Goal: Task Accomplishment & Management: Manage account settings

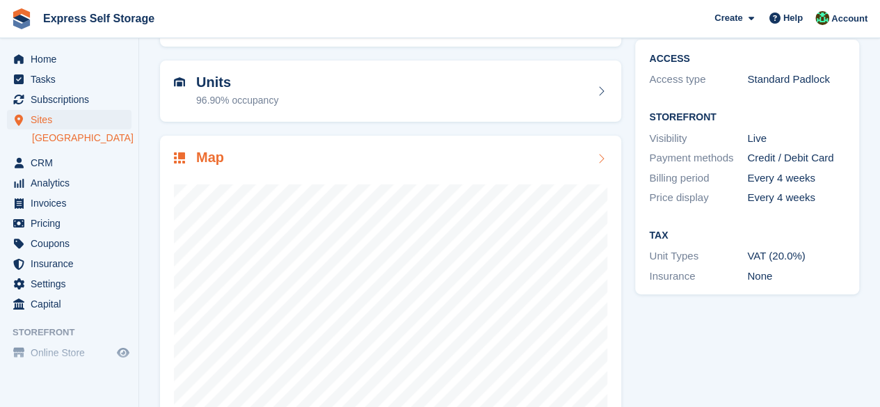
scroll to position [186, 0]
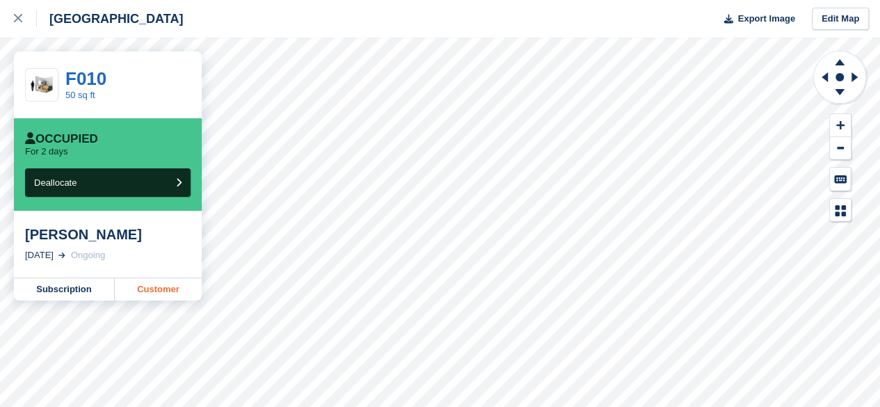
click at [174, 294] on link "Customer" at bounding box center [158, 289] width 87 height 22
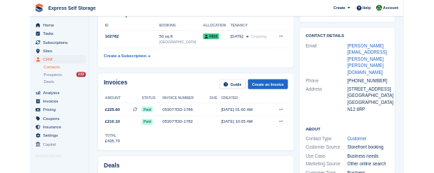
scroll to position [70, 0]
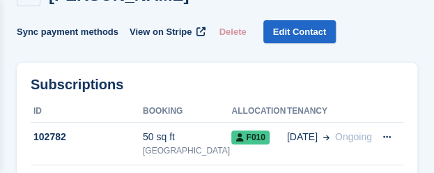
click at [394, 39] on div "Steve Myers Sync payment methods View on Stripe Delete Edit Contact" at bounding box center [217, 13] width 400 height 61
drag, startPoint x: 367, startPoint y: 81, endPoint x: 479, endPoint y: 109, distance: 116.1
click at [434, 103] on html "Express Self Storage Create Subscription Invoice Contact Deal Discount Page Hel…" at bounding box center [217, 16] width 434 height 173
click at [355, 31] on div "Steve Myers Sync payment methods View on Stripe Delete Edit Contact" at bounding box center [217, 13] width 400 height 61
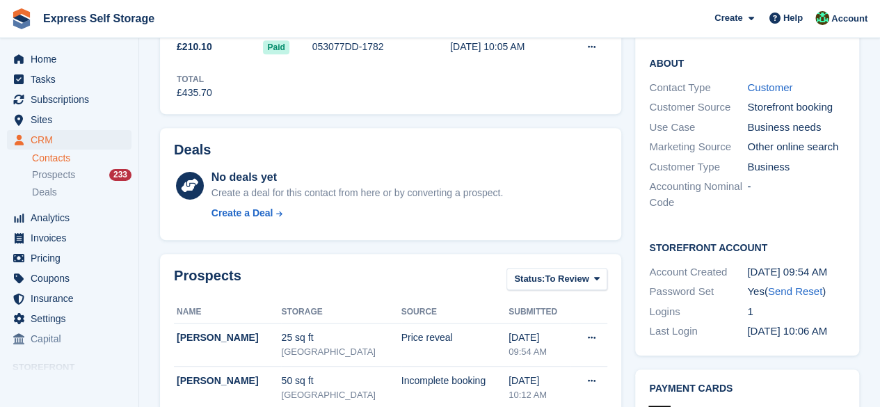
scroll to position [53, 0]
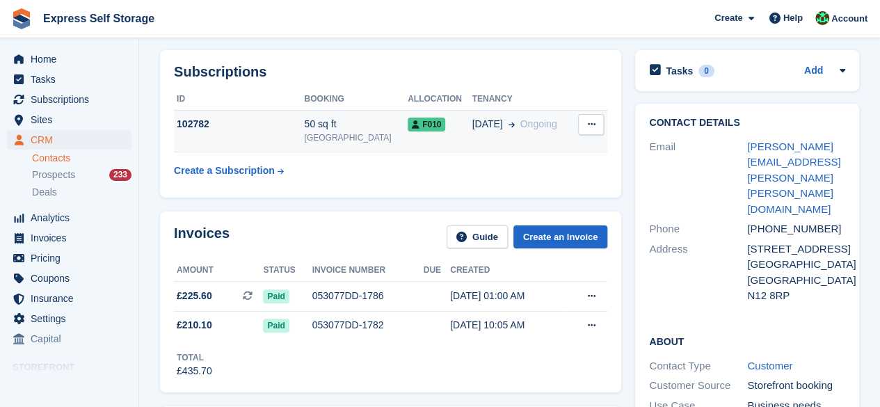
click at [521, 123] on span "Ongoing" at bounding box center [539, 123] width 37 height 11
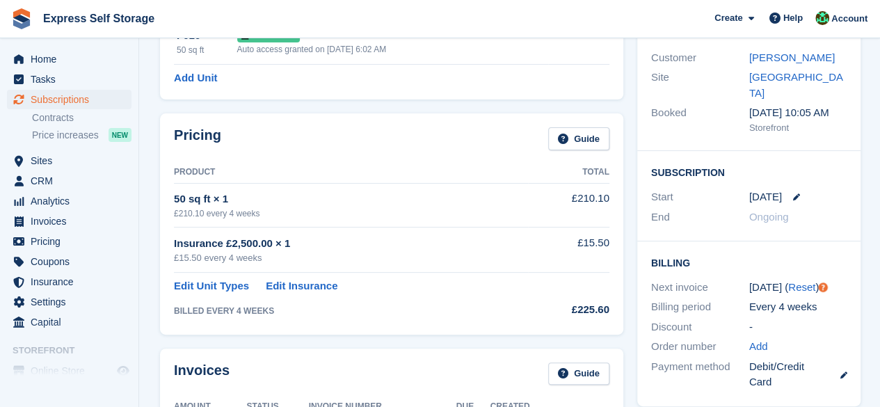
scroll to position [70, 0]
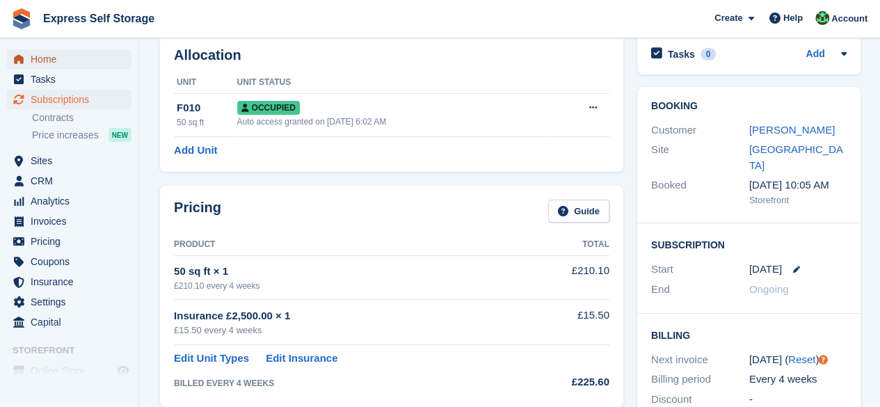
click at [113, 66] on span "Home" at bounding box center [73, 58] width 84 height 19
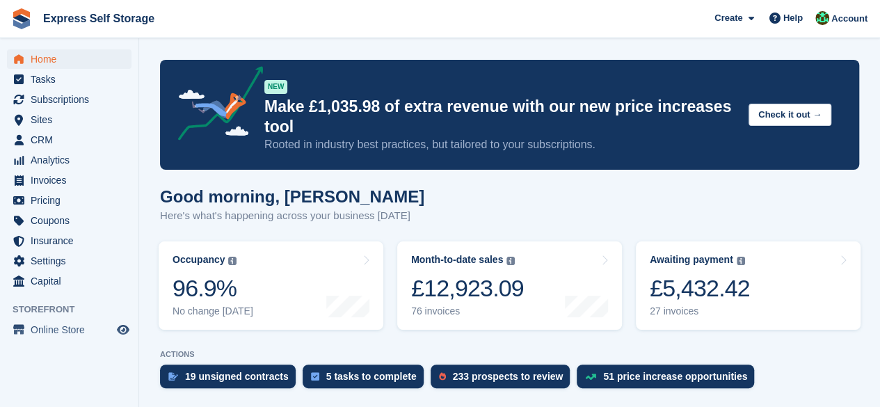
scroll to position [228, 0]
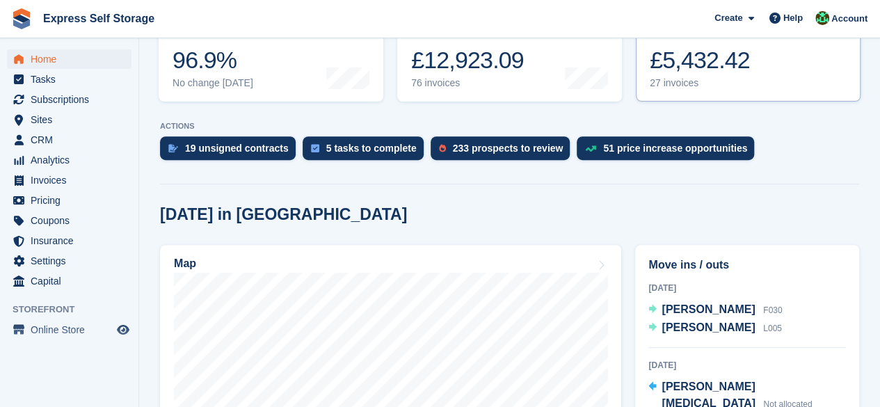
click at [729, 85] on div "27 invoices" at bounding box center [700, 83] width 100 height 12
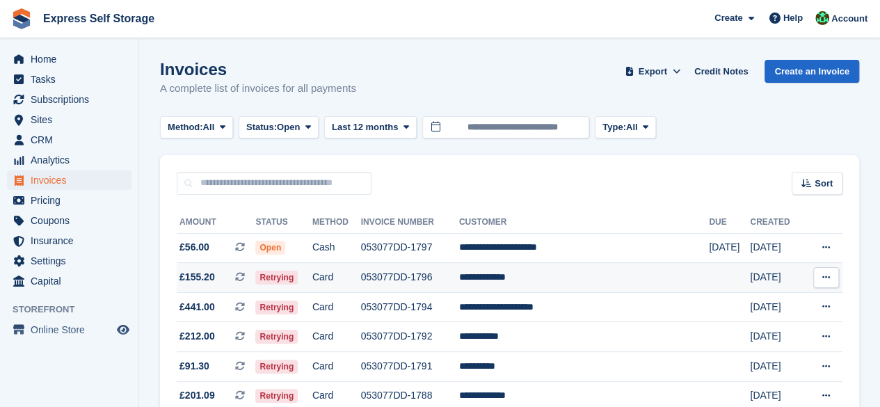
click at [221, 269] on td "£155.20 This is a recurring subscription invoice." at bounding box center [216, 278] width 79 height 30
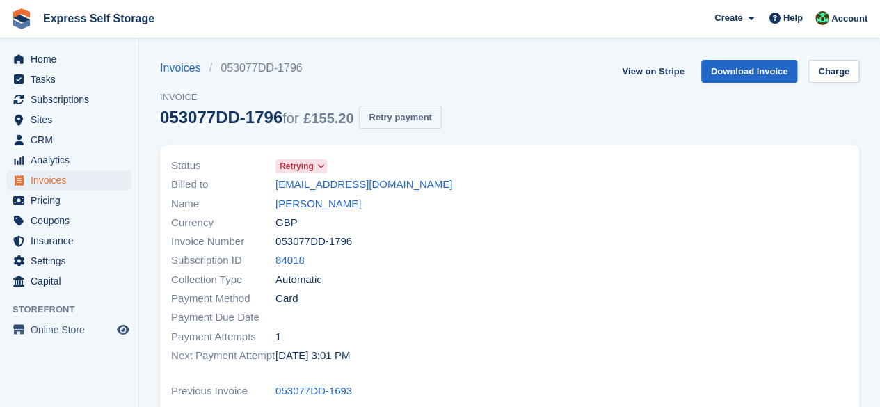
click at [407, 115] on button "Retry payment" at bounding box center [400, 117] width 82 height 23
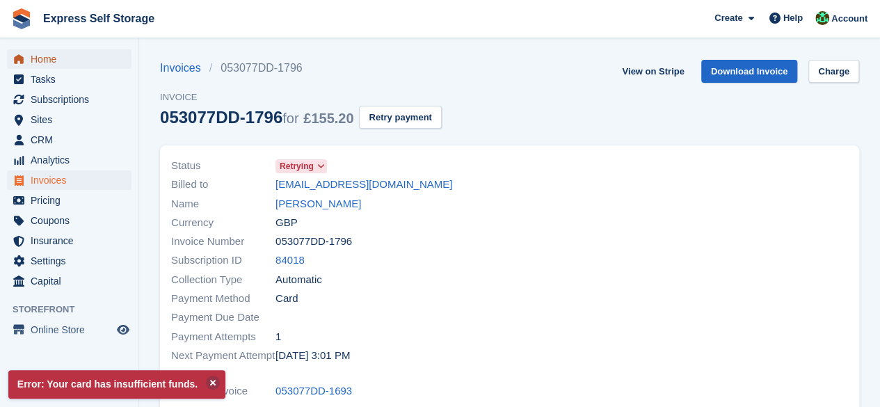
click at [82, 56] on span "Home" at bounding box center [73, 58] width 84 height 19
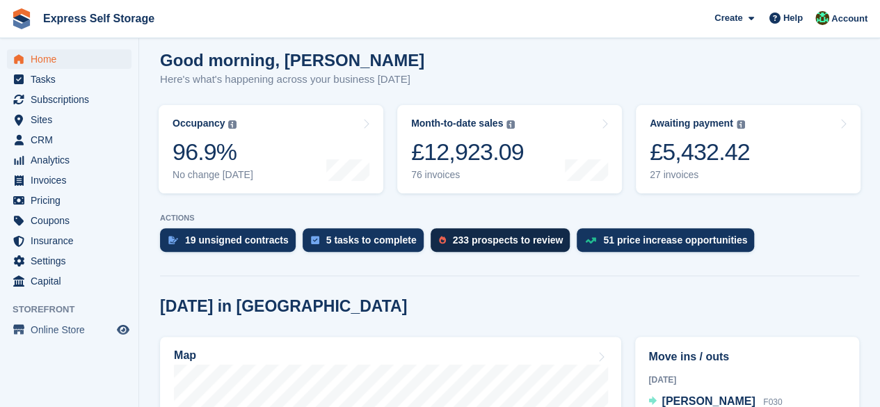
scroll to position [139, 0]
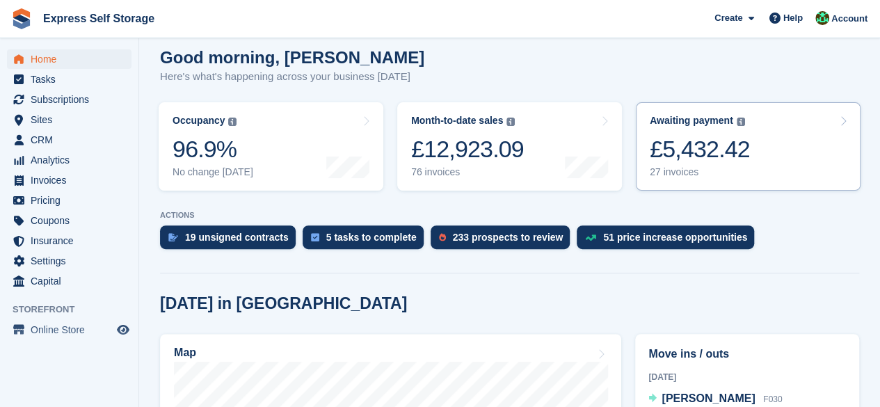
click at [745, 189] on link "Awaiting payment The total outstanding balance on all open invoices. £5,432.42 …" at bounding box center [748, 146] width 225 height 88
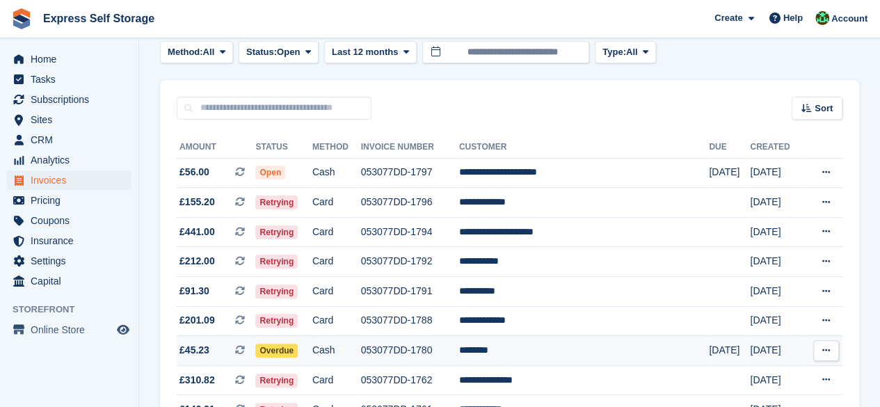
scroll to position [70, 0]
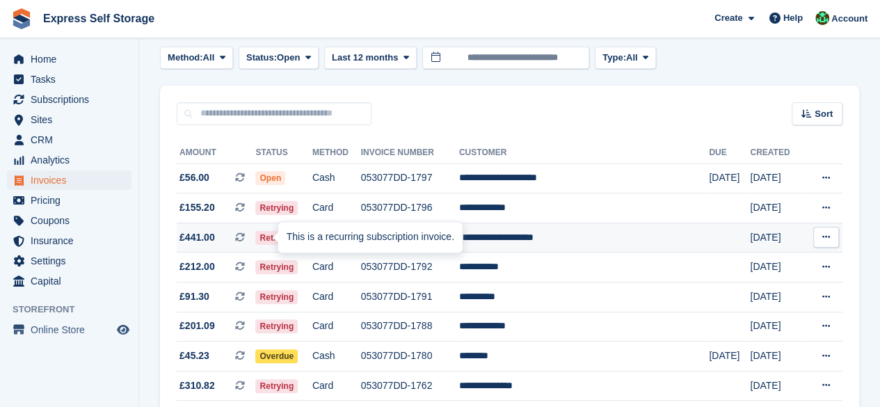
click at [244, 241] on icon at bounding box center [240, 237] width 10 height 10
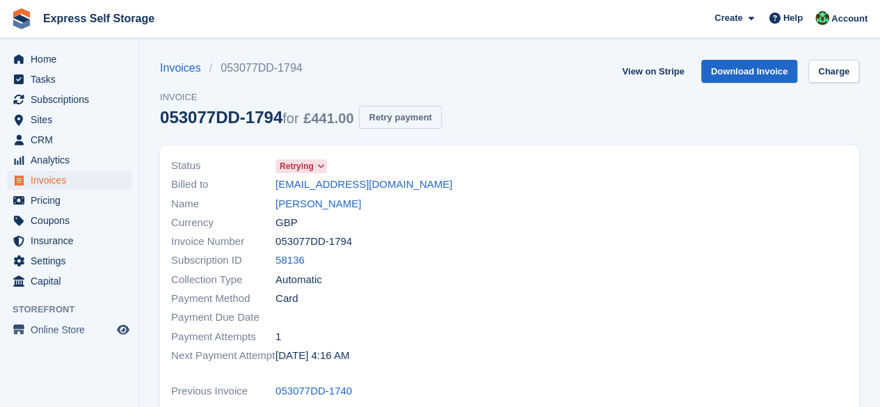
click at [399, 128] on button "Retry payment" at bounding box center [400, 117] width 82 height 23
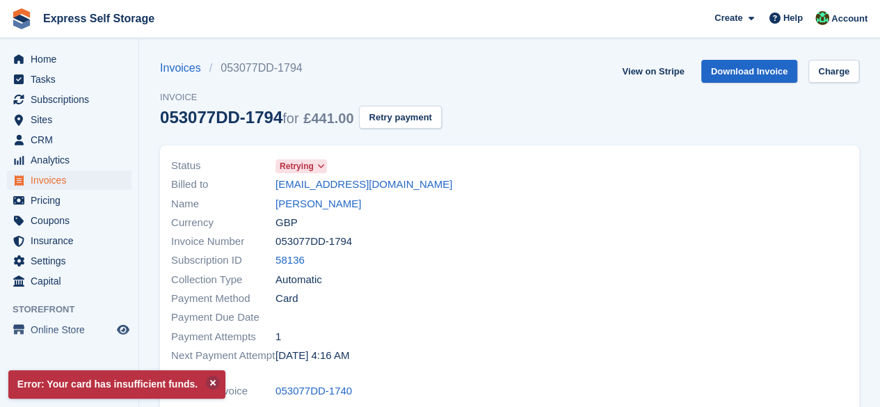
click at [104, 45] on div "Home Tasks Subscriptions Subscriptions Subscriptions Contracts Price increases …" at bounding box center [69, 168] width 138 height 248
click at [103, 55] on span "Home" at bounding box center [73, 58] width 84 height 19
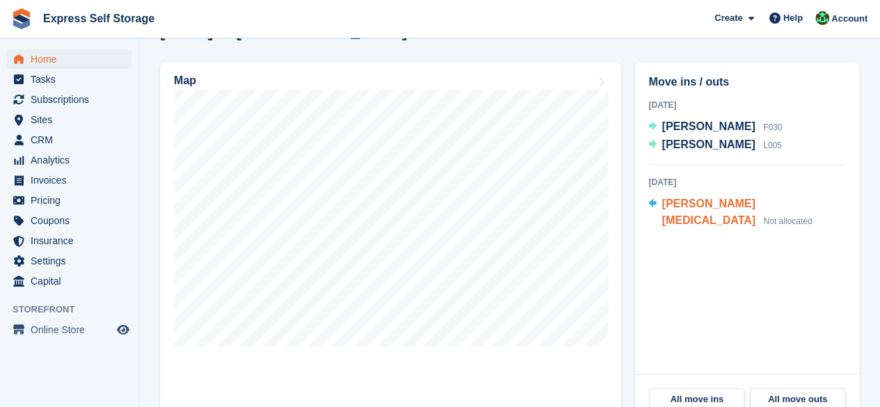
scroll to position [487, 0]
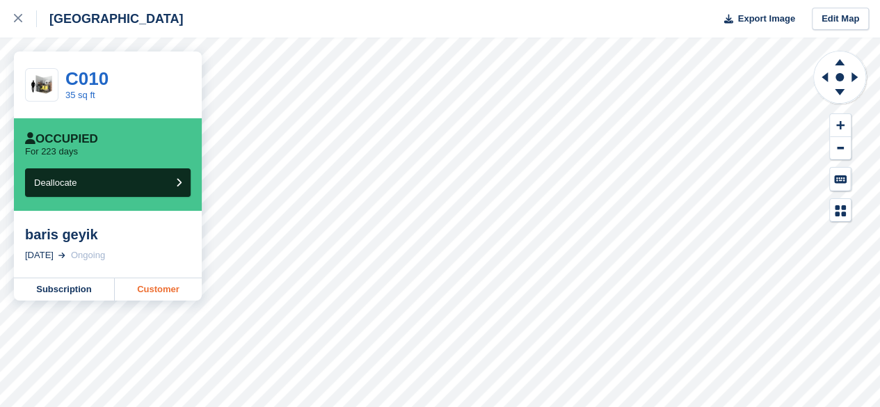
click at [154, 286] on link "Customer" at bounding box center [158, 289] width 87 height 22
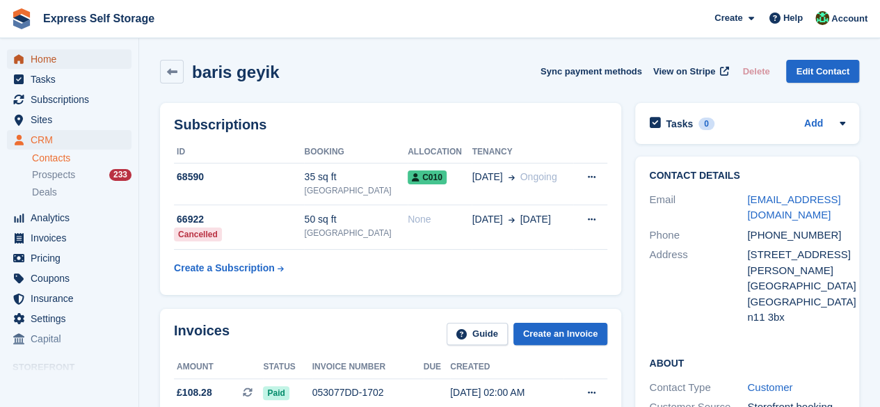
click at [104, 58] on span "Home" at bounding box center [73, 58] width 84 height 19
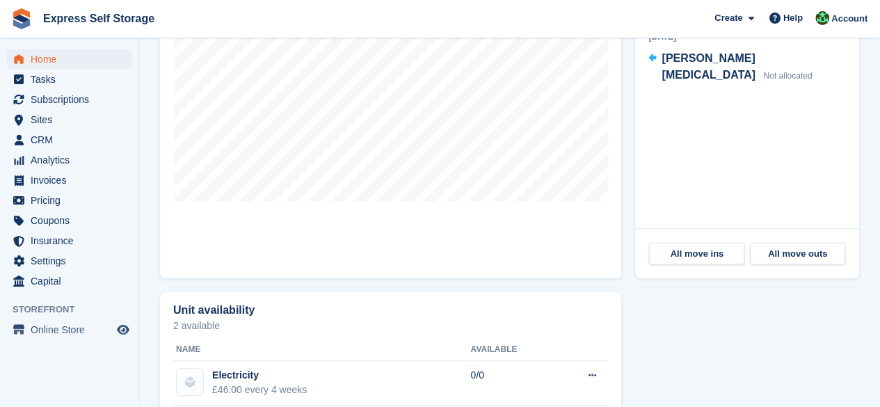
scroll to position [418, 0]
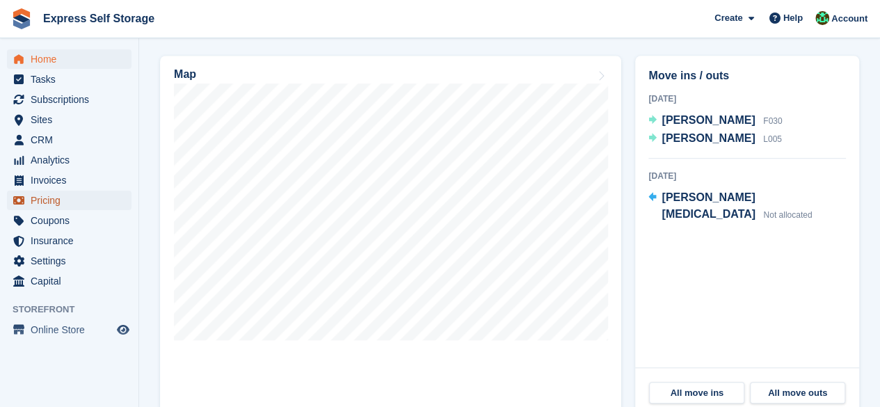
click at [50, 201] on span "Pricing" at bounding box center [73, 200] width 84 height 19
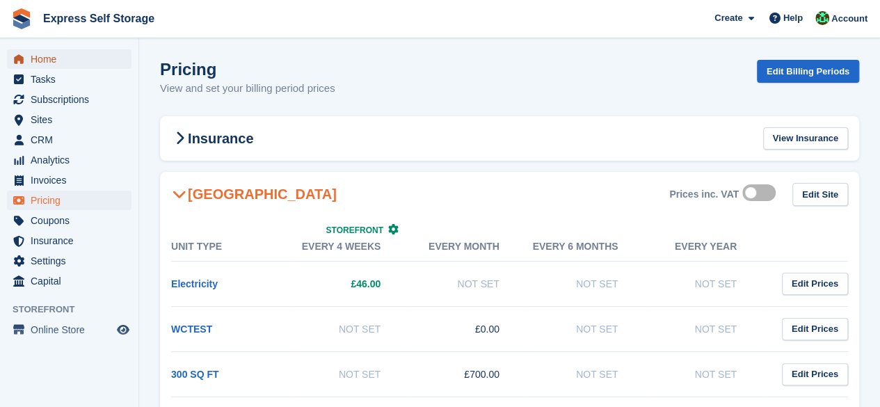
click at [93, 65] on span "Home" at bounding box center [73, 58] width 84 height 19
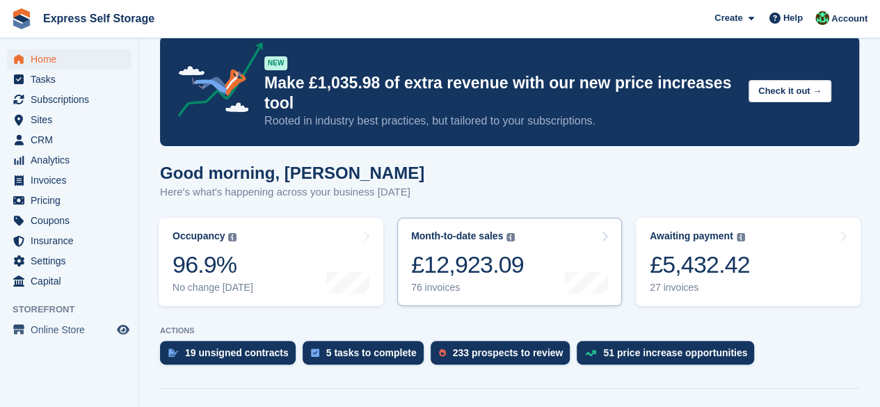
scroll to position [487, 0]
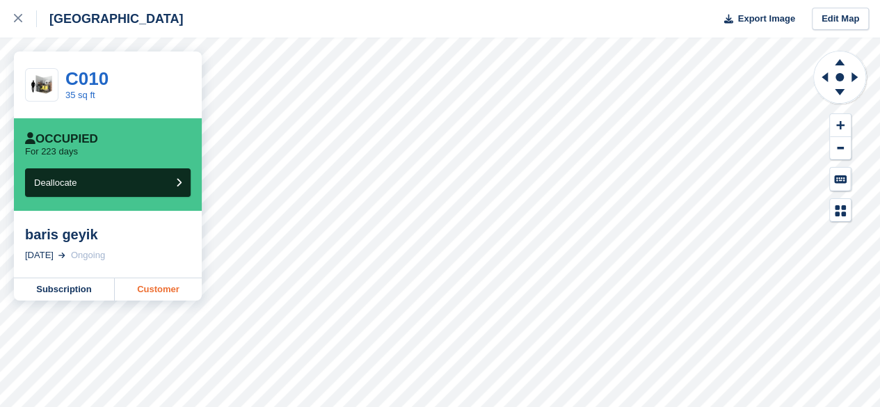
click at [171, 294] on link "Customer" at bounding box center [158, 289] width 87 height 22
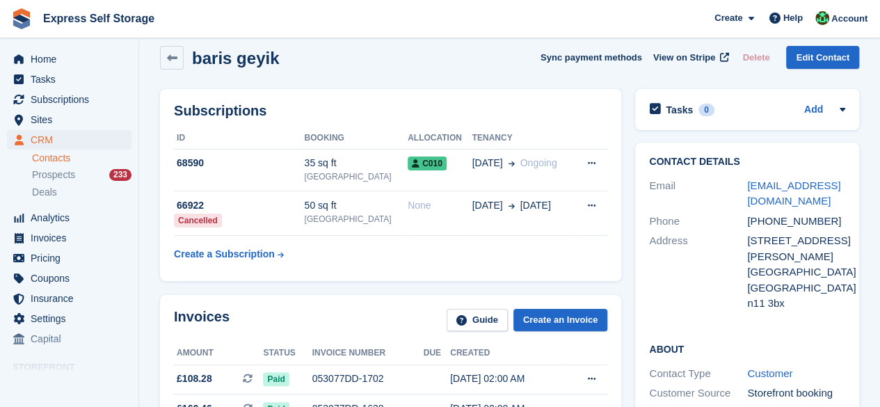
scroll to position [1, 0]
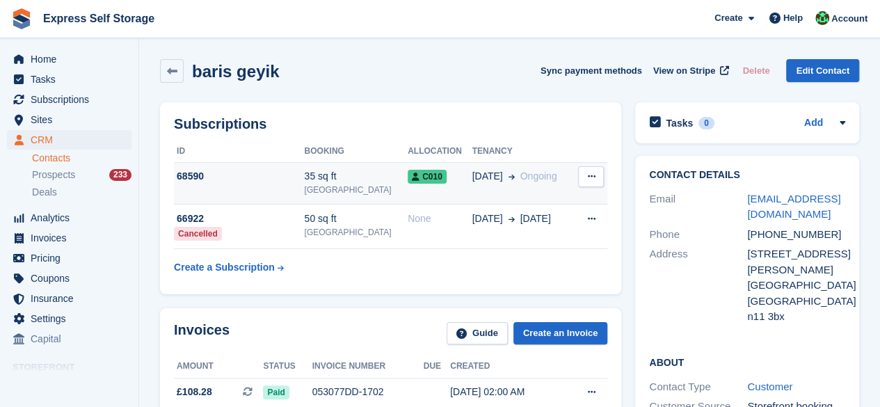
click at [383, 186] on div "[GEOGRAPHIC_DATA]" at bounding box center [356, 190] width 104 height 13
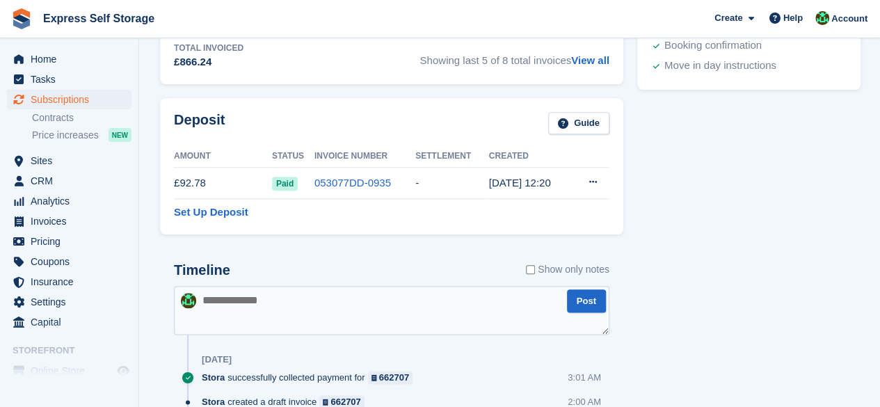
scroll to position [678, 0]
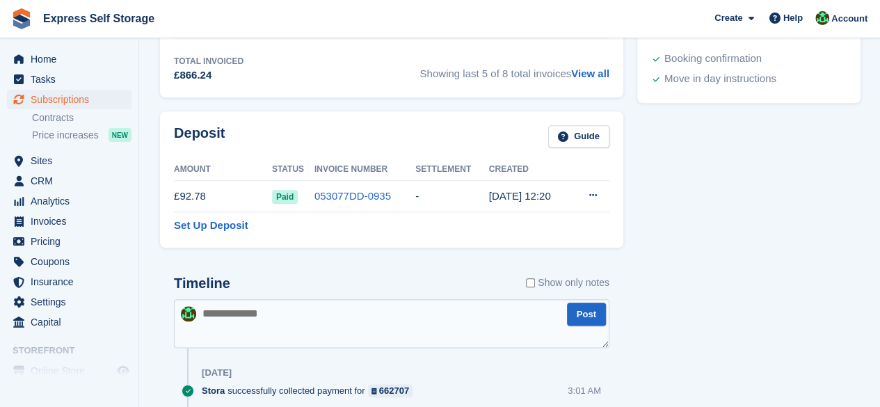
click at [423, 226] on table "Amount Status Invoice Number Settlement Created £92.78 Paid 053077DD-0935 - 11 …" at bounding box center [392, 196] width 436 height 74
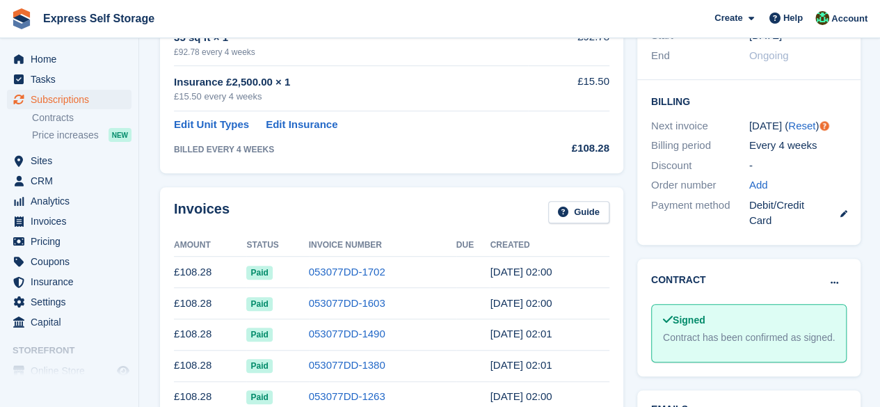
scroll to position [539, 0]
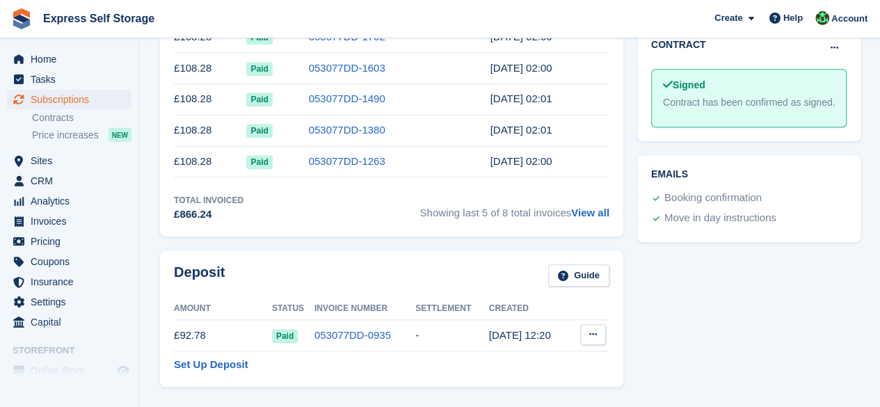
click at [589, 335] on icon at bounding box center [593, 334] width 8 height 9
click at [574, 355] on p "Settle deposit" at bounding box center [539, 362] width 121 height 18
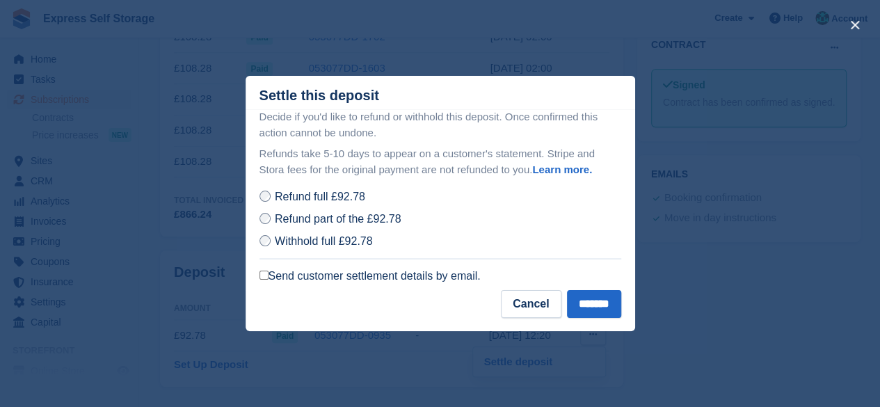
click at [267, 282] on label "Send customer settlement details by email." at bounding box center [370, 276] width 221 height 14
click at [590, 307] on input "*******" at bounding box center [594, 304] width 54 height 28
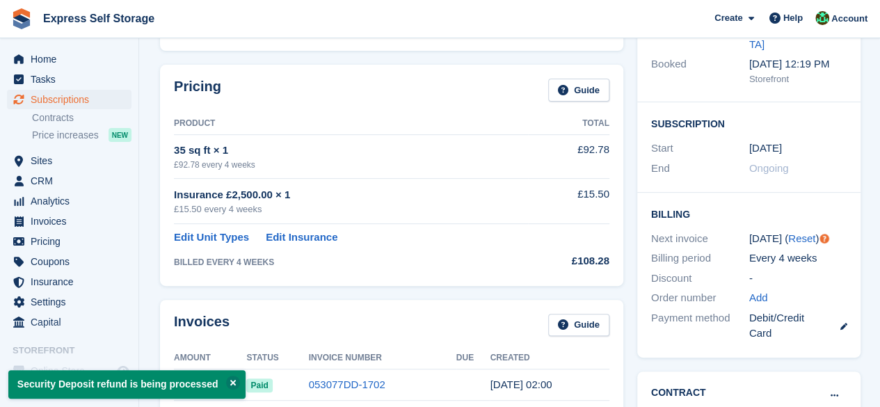
scroll to position [0, 0]
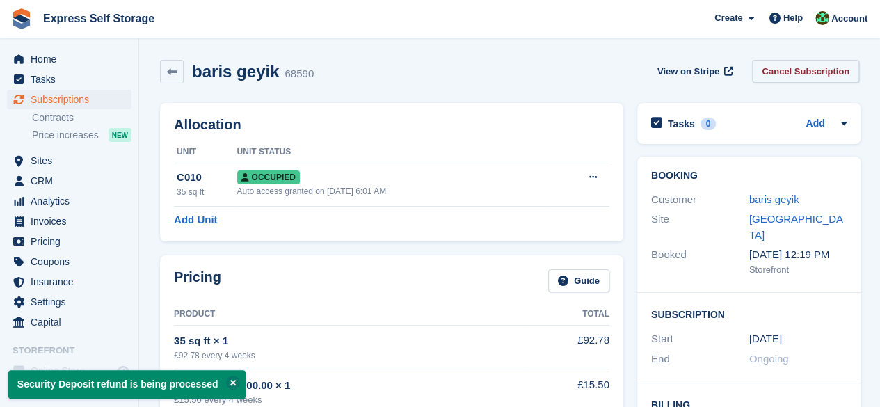
click at [819, 64] on link "Cancel Subscription" at bounding box center [805, 71] width 107 height 23
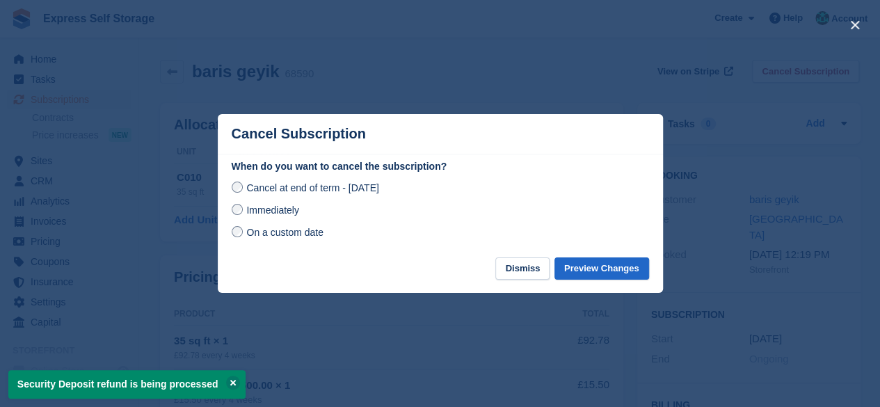
click at [246, 212] on span "Immediately" at bounding box center [272, 210] width 52 height 11
click at [622, 275] on button "Preview Changes" at bounding box center [602, 268] width 95 height 23
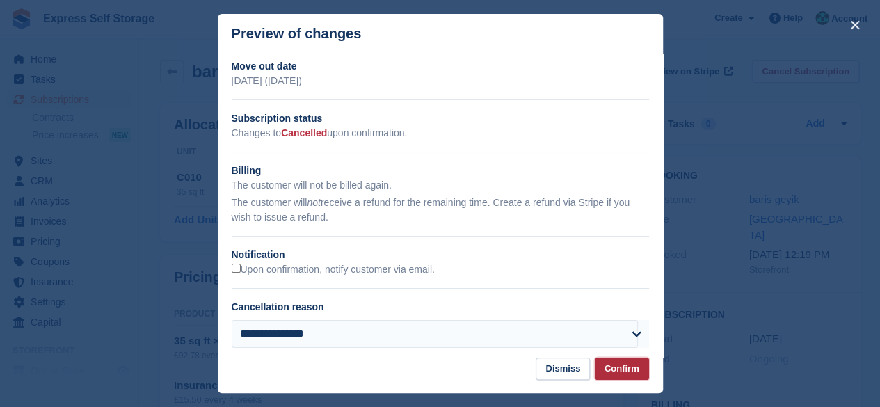
click at [621, 367] on button "Confirm" at bounding box center [622, 369] width 54 height 23
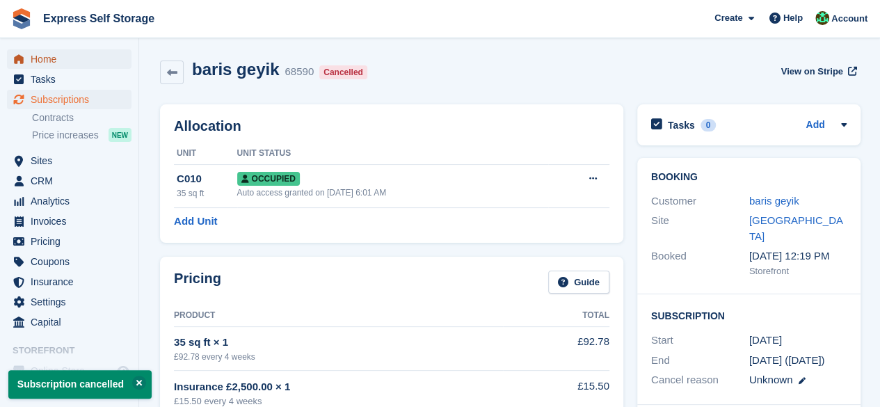
click at [79, 61] on span "Home" at bounding box center [73, 58] width 84 height 19
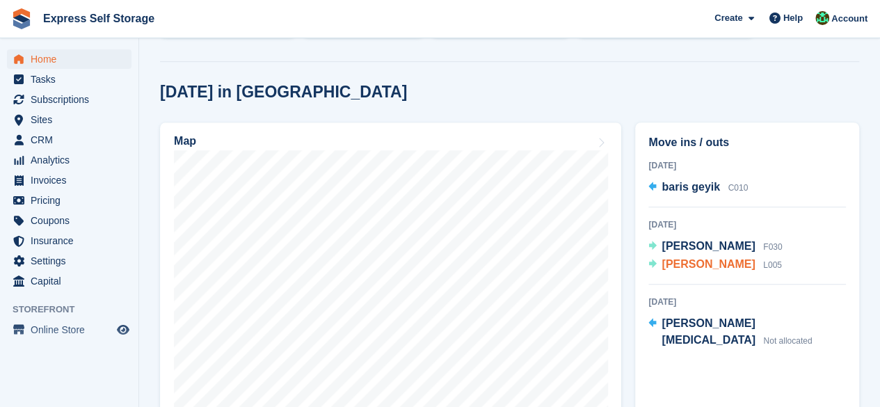
scroll to position [352, 0]
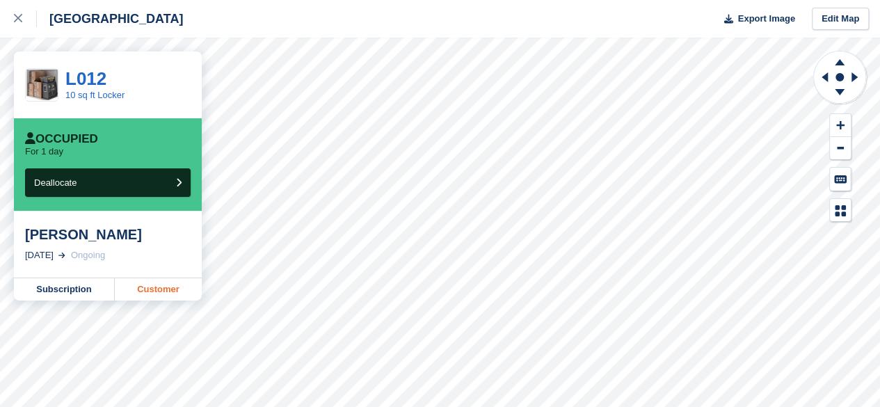
click at [150, 285] on link "Customer" at bounding box center [158, 289] width 87 height 22
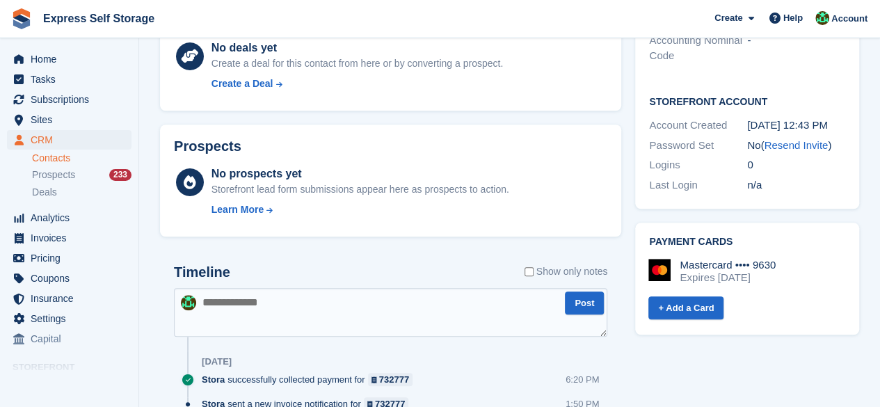
scroll to position [626, 0]
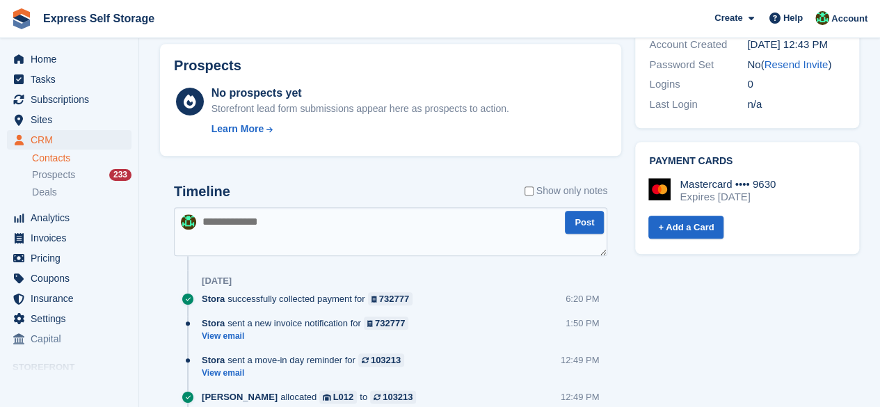
drag, startPoint x: 384, startPoint y: 226, endPoint x: 376, endPoint y: 229, distance: 8.8
click at [376, 229] on textarea at bounding box center [391, 231] width 434 height 49
type textarea "**********"
click at [600, 232] on button "Post" at bounding box center [584, 222] width 39 height 23
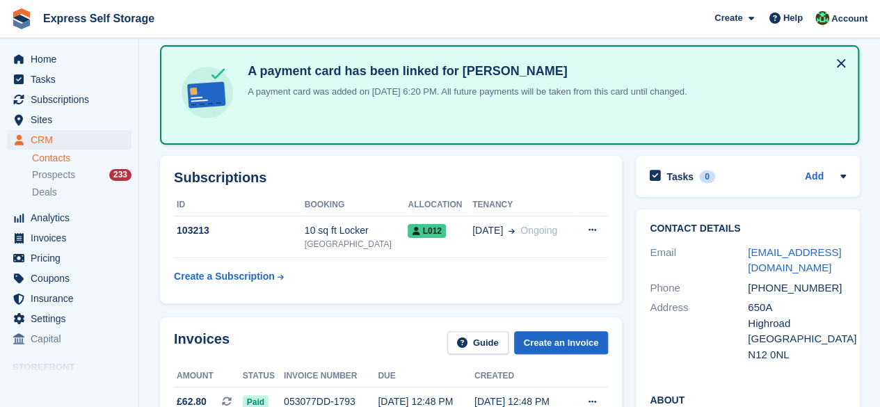
scroll to position [0, 0]
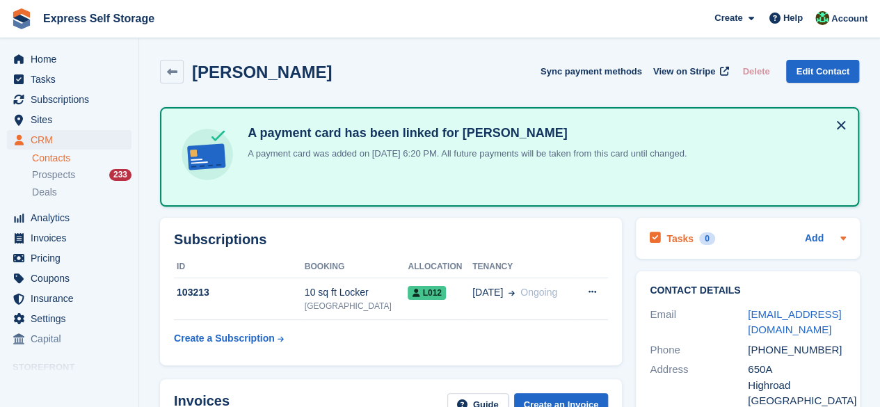
click at [841, 237] on icon at bounding box center [844, 238] width 6 height 3
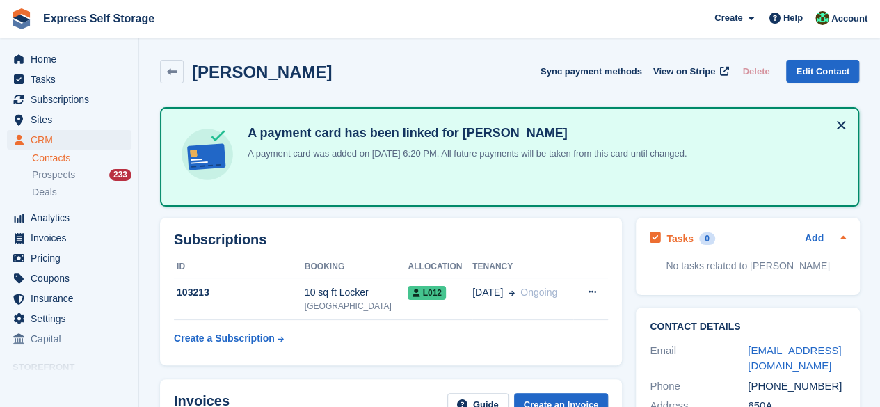
click at [685, 241] on h2 "Tasks" at bounding box center [680, 238] width 27 height 13
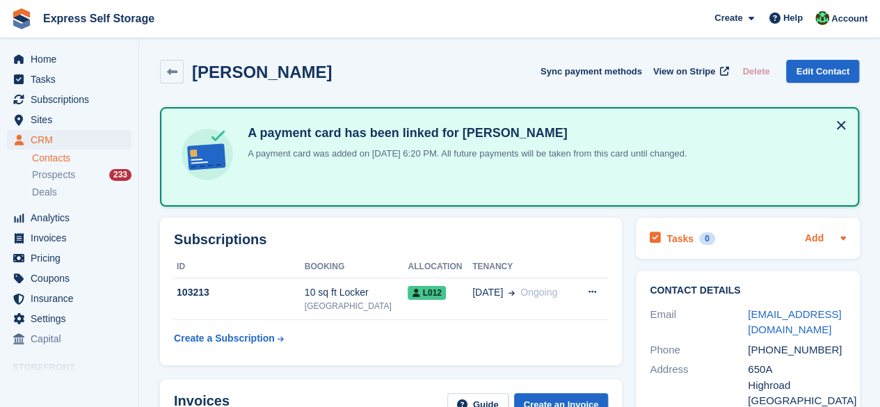
click at [812, 237] on link "Add" at bounding box center [814, 239] width 19 height 16
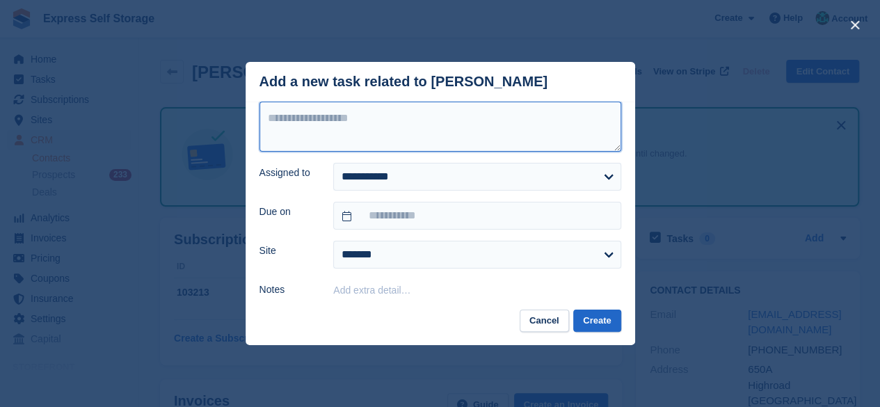
click at [381, 135] on textarea at bounding box center [441, 127] width 362 height 50
type textarea "**********"
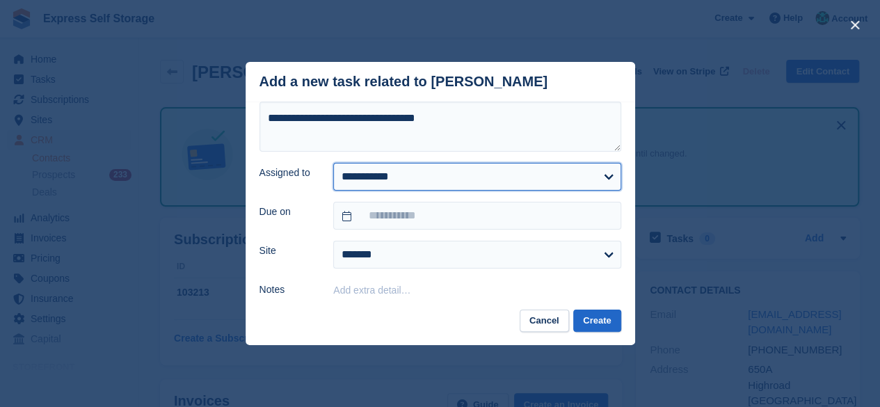
click at [383, 183] on select "**********" at bounding box center [476, 177] width 287 height 28
select select "****"
click at [333, 164] on select "**********" at bounding box center [476, 177] width 287 height 28
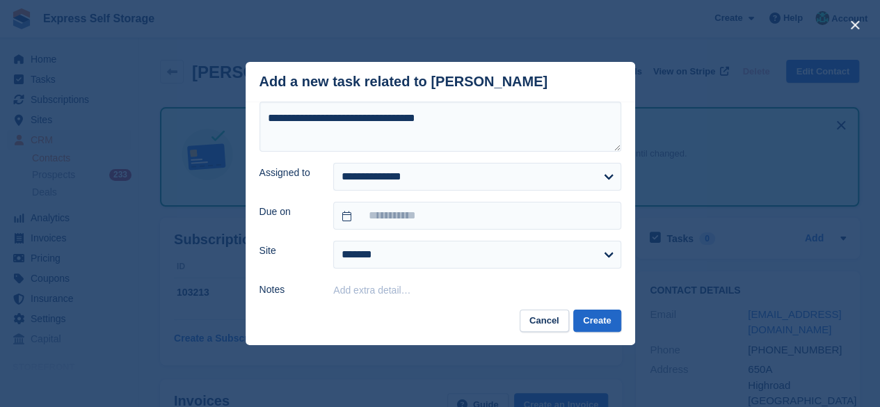
click at [362, 233] on form "**********" at bounding box center [441, 200] width 362 height 197
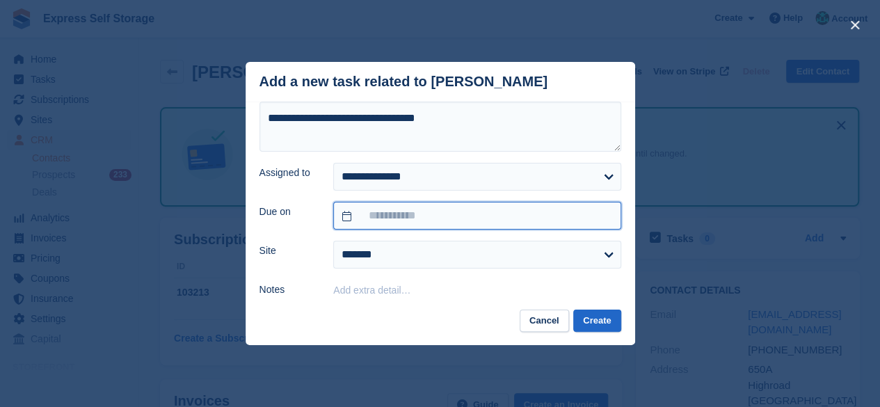
click at [368, 223] on input "text" at bounding box center [476, 216] width 287 height 28
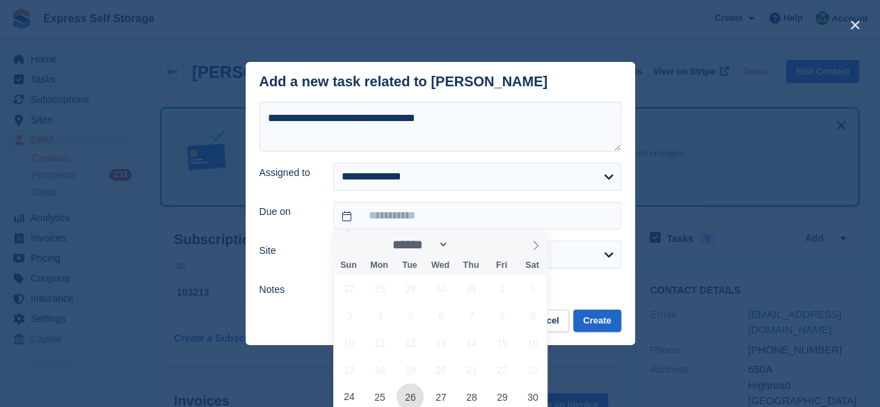
click at [404, 386] on span "26" at bounding box center [410, 396] width 27 height 27
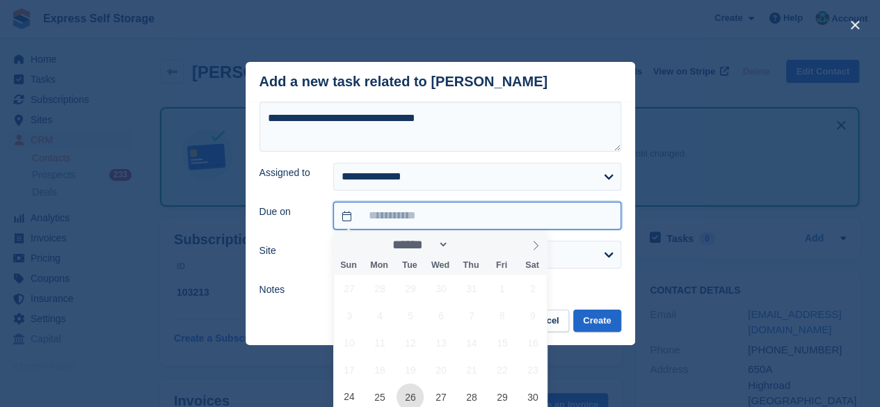
type input "**********"
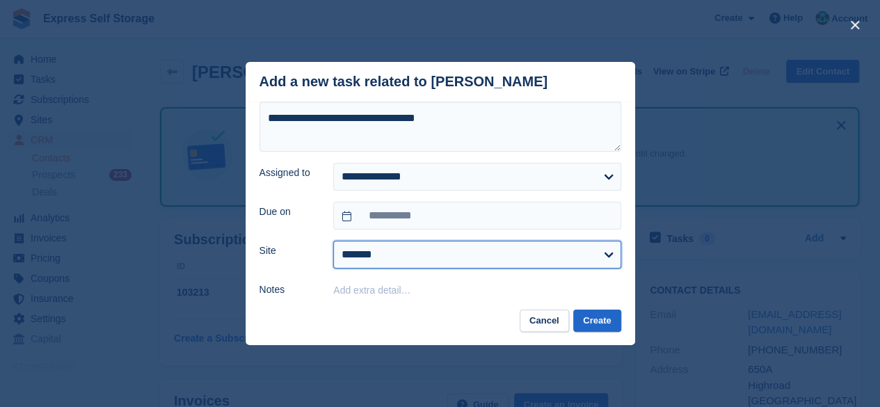
click at [380, 255] on select "**********" at bounding box center [476, 255] width 287 height 28
click at [333, 241] on select "**********" at bounding box center [476, 255] width 287 height 28
click at [379, 258] on select "**********" at bounding box center [476, 255] width 287 height 28
select select "****"
click at [333, 241] on select "**********" at bounding box center [476, 255] width 287 height 28
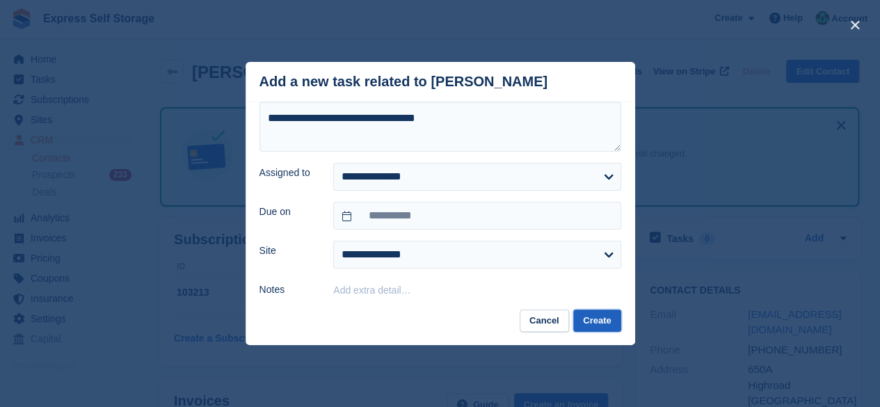
click at [598, 321] on button "Create" at bounding box center [596, 321] width 47 height 23
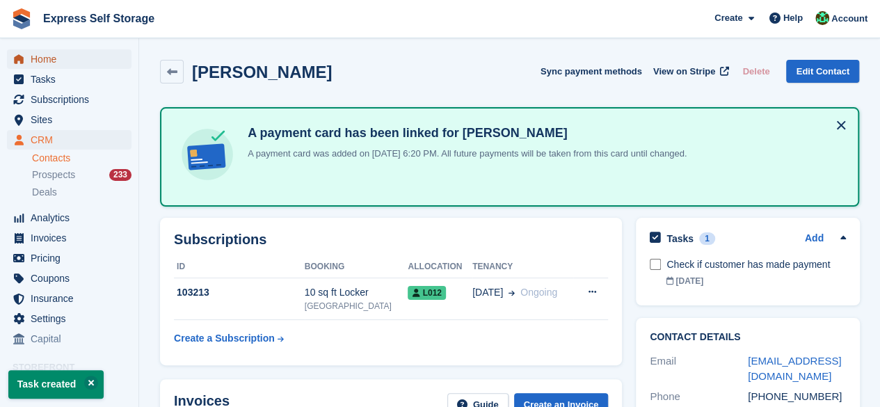
click at [99, 68] on span "Home" at bounding box center [73, 58] width 84 height 19
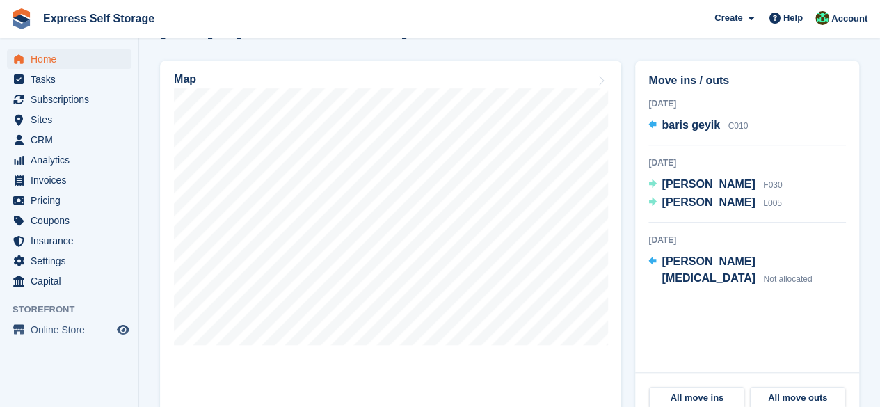
scroll to position [418, 0]
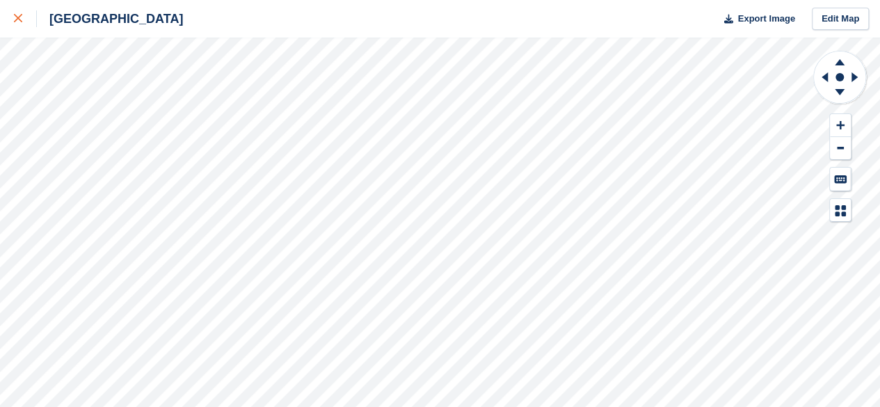
click at [28, 28] on link at bounding box center [18, 19] width 37 height 38
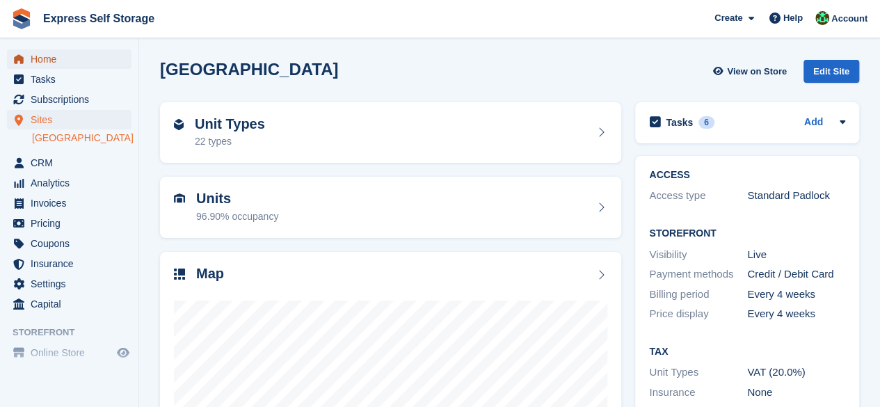
click at [47, 62] on span "Home" at bounding box center [73, 58] width 84 height 19
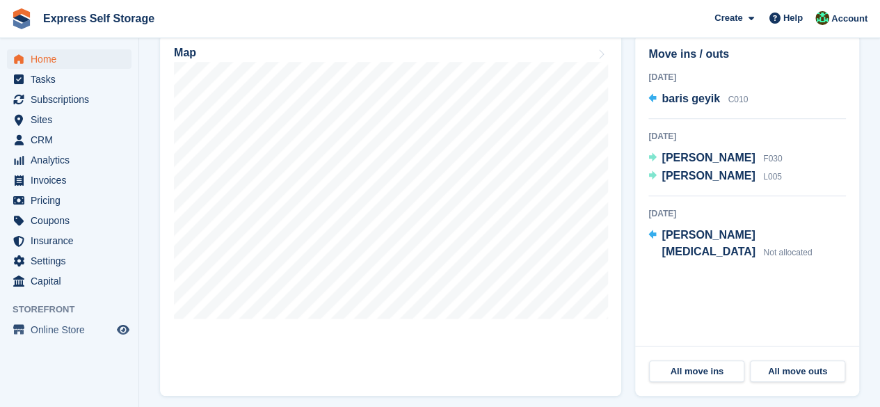
scroll to position [418, 0]
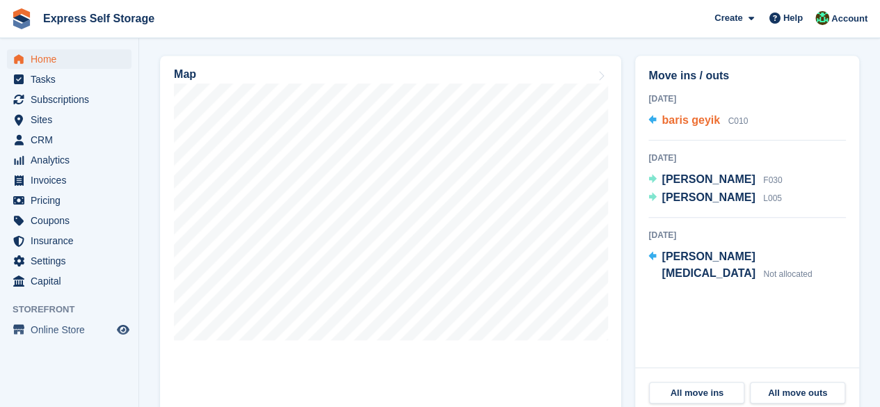
click at [668, 126] on span "baris geyik" at bounding box center [691, 120] width 58 height 12
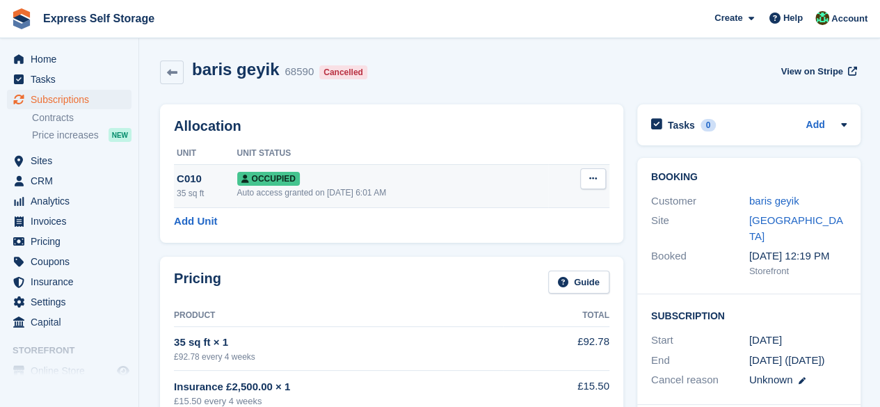
click at [603, 182] on button at bounding box center [593, 178] width 26 height 21
click at [495, 257] on p "Deallocate" at bounding box center [539, 254] width 121 height 18
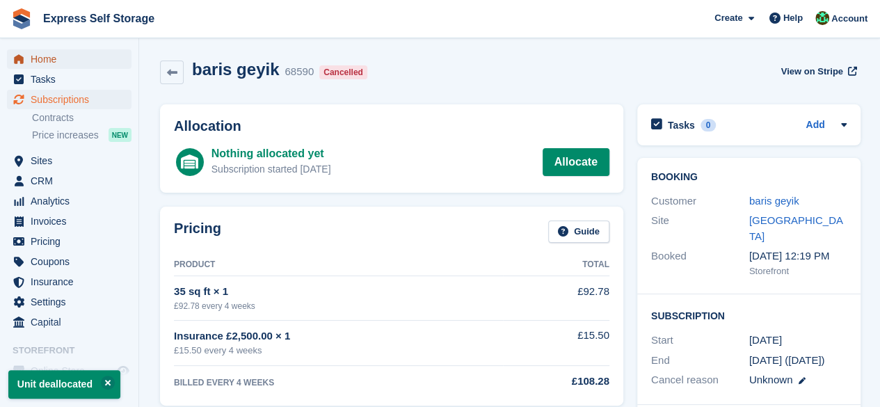
click at [84, 56] on span "Home" at bounding box center [73, 58] width 84 height 19
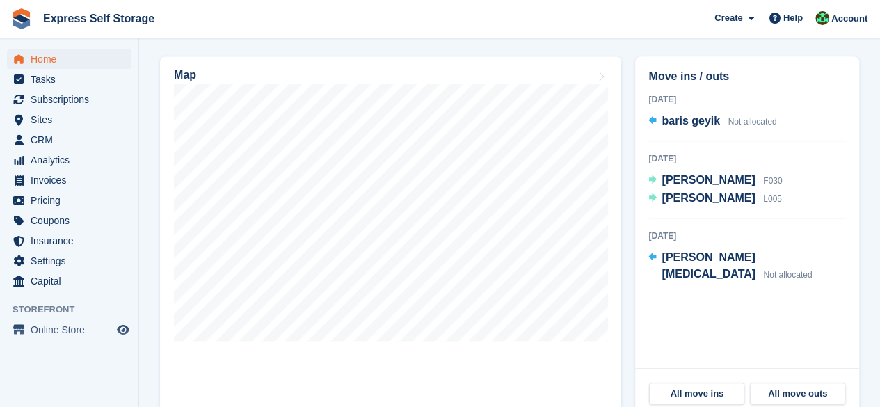
scroll to position [418, 0]
